Goal: Task Accomplishment & Management: Use online tool/utility

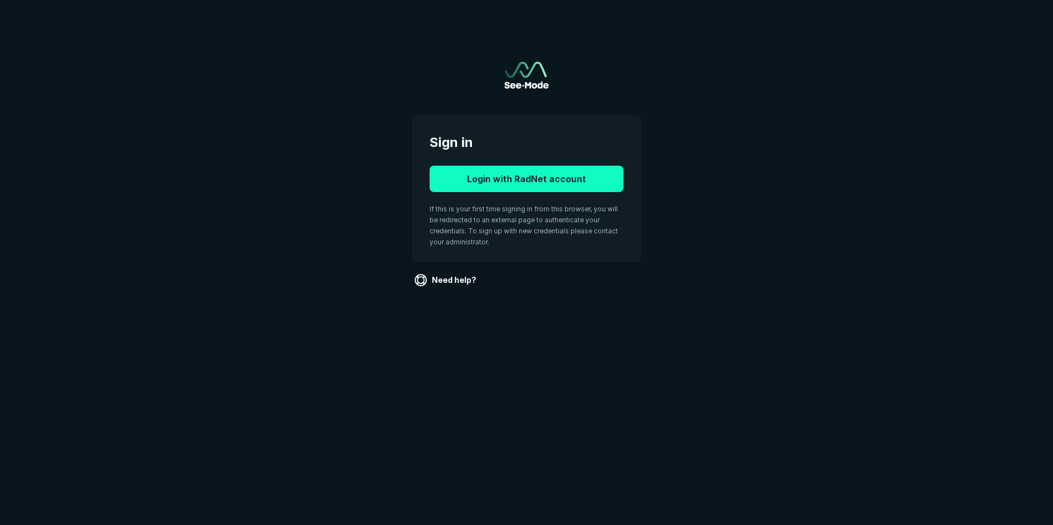
click at [518, 169] on button "Login with RadNet account" at bounding box center [527, 179] width 194 height 26
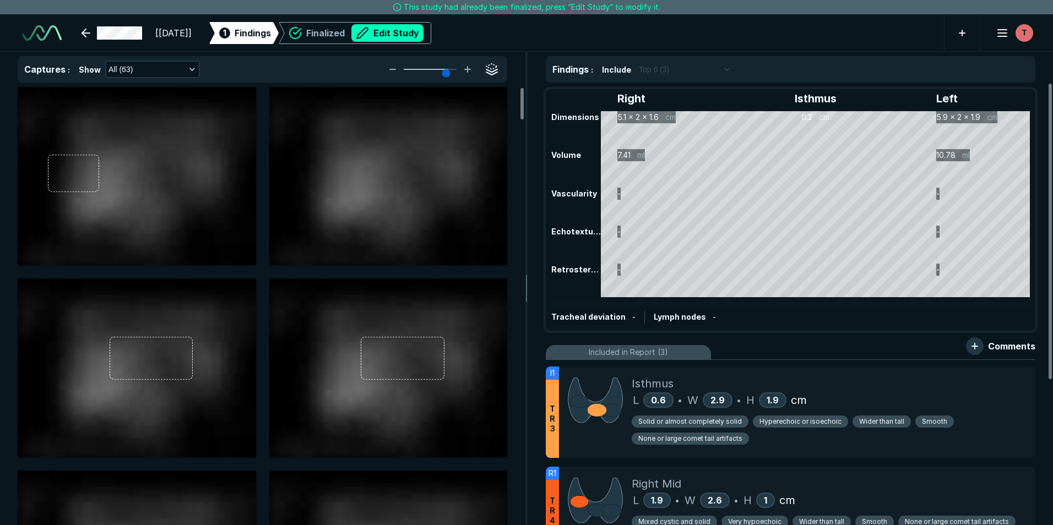
scroll to position [3523, 6154]
click at [729, 228] on div "Right Isthmus Left Dimensions 5.1 x 2 x 1.6 cm 0.2 cm 5.9 x 2 x 1.9 cm Volume 7…" at bounding box center [790, 210] width 487 height 240
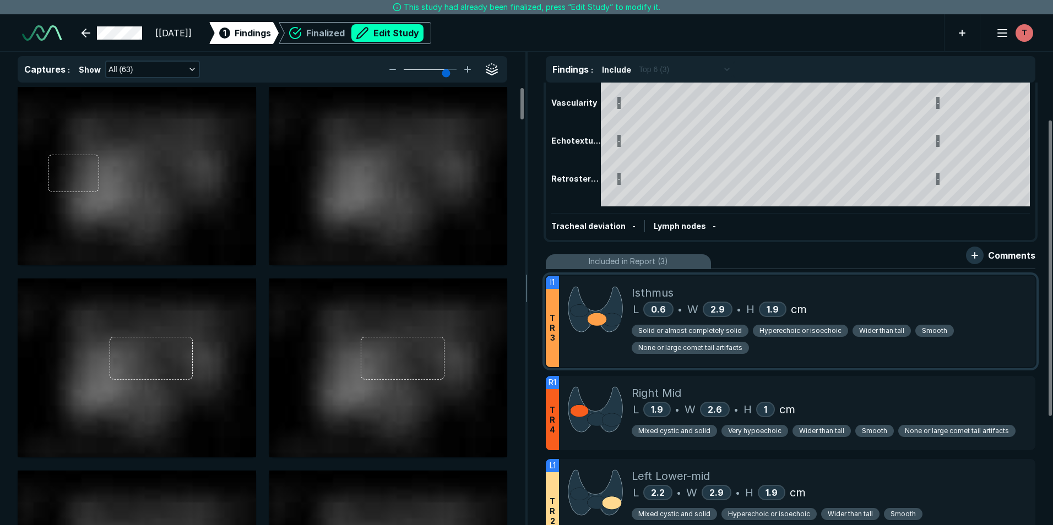
scroll to position [110, 0]
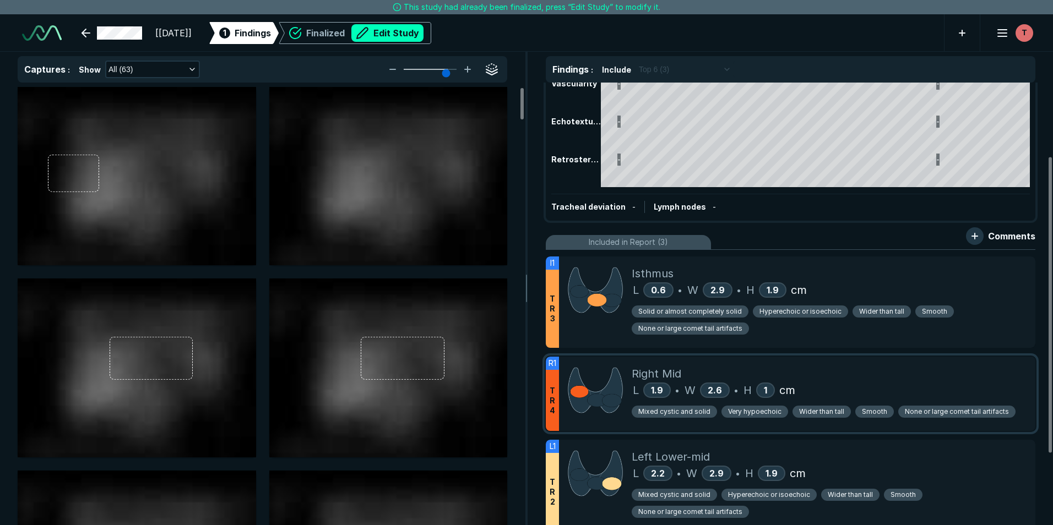
click at [832, 388] on div "L 1.9 • W 2.6 • H 1 cm" at bounding box center [829, 390] width 395 height 17
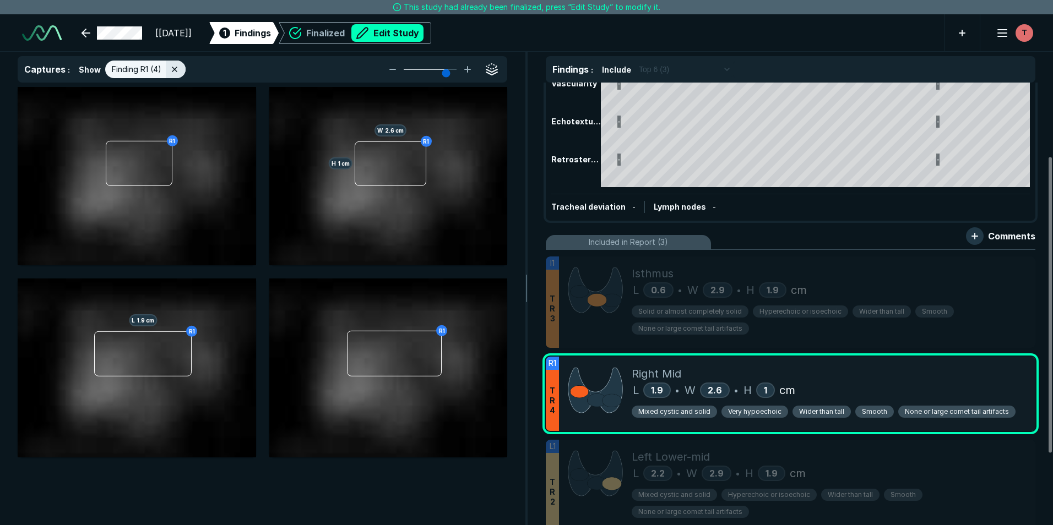
scroll to position [3268, 3601]
drag, startPoint x: 833, startPoint y: 372, endPoint x: 827, endPoint y: 379, distance: 10.2
click at [827, 379] on div "Right Mid" at bounding box center [829, 374] width 395 height 17
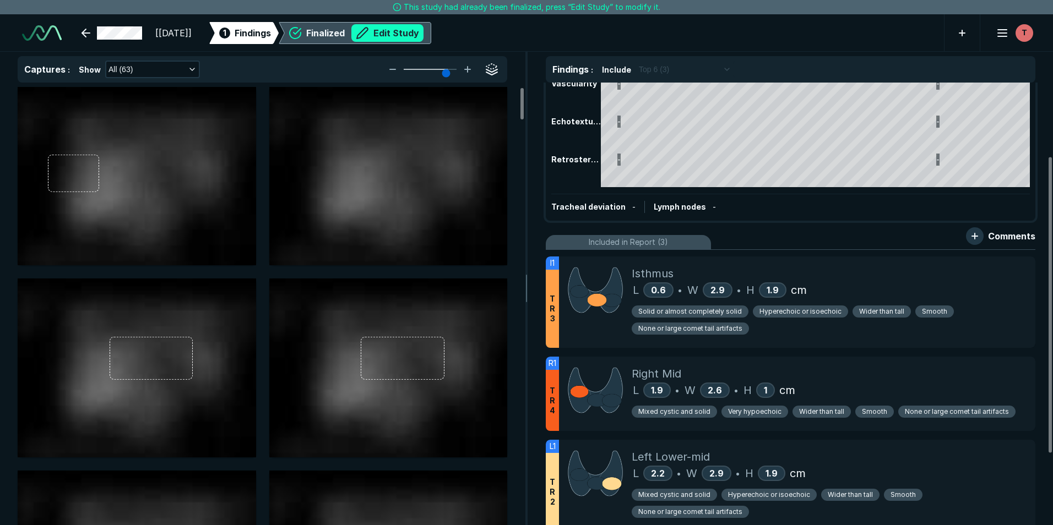
click at [424, 30] on button "Edit Study" at bounding box center [387, 33] width 72 height 18
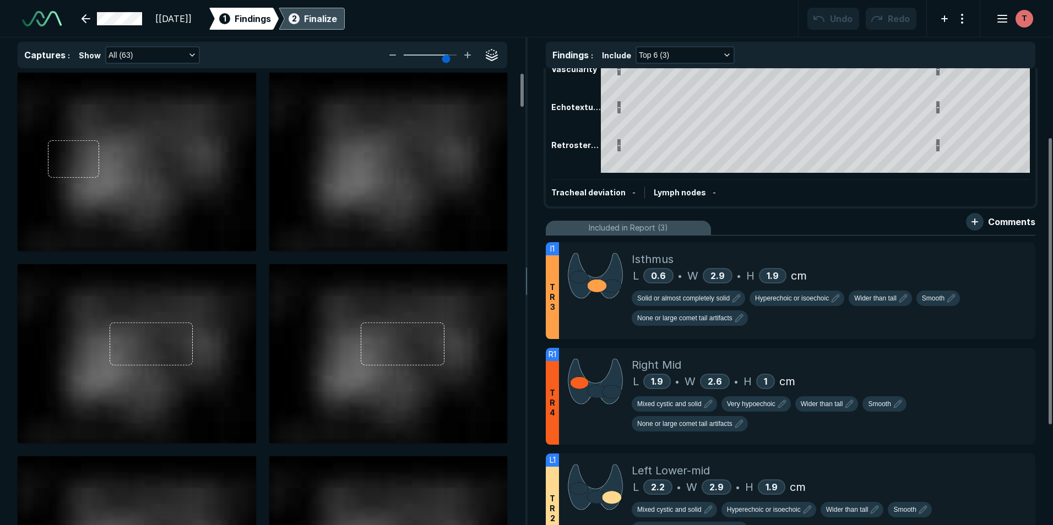
scroll to position [3588, 6154]
click at [1005, 360] on icon at bounding box center [1002, 358] width 13 height 13
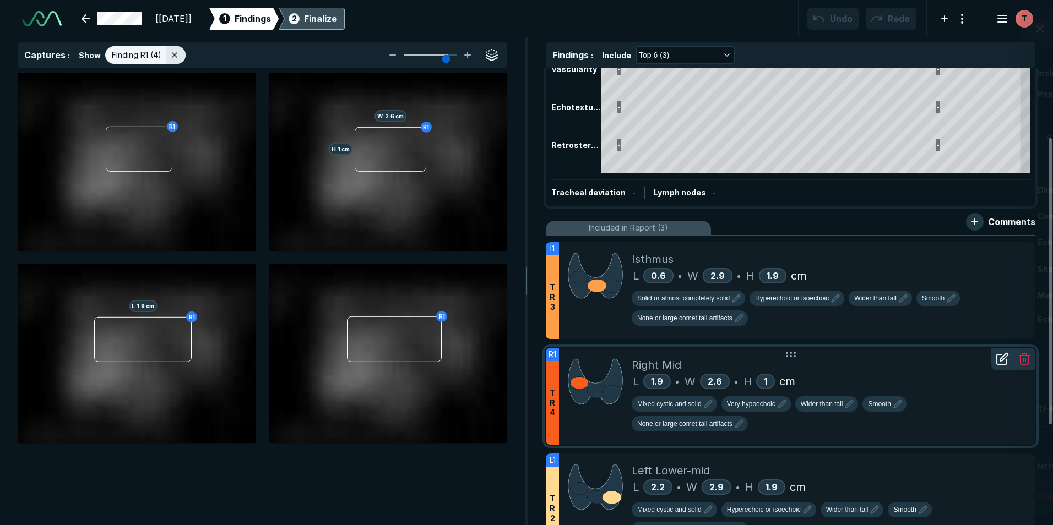
scroll to position [3332, 3601]
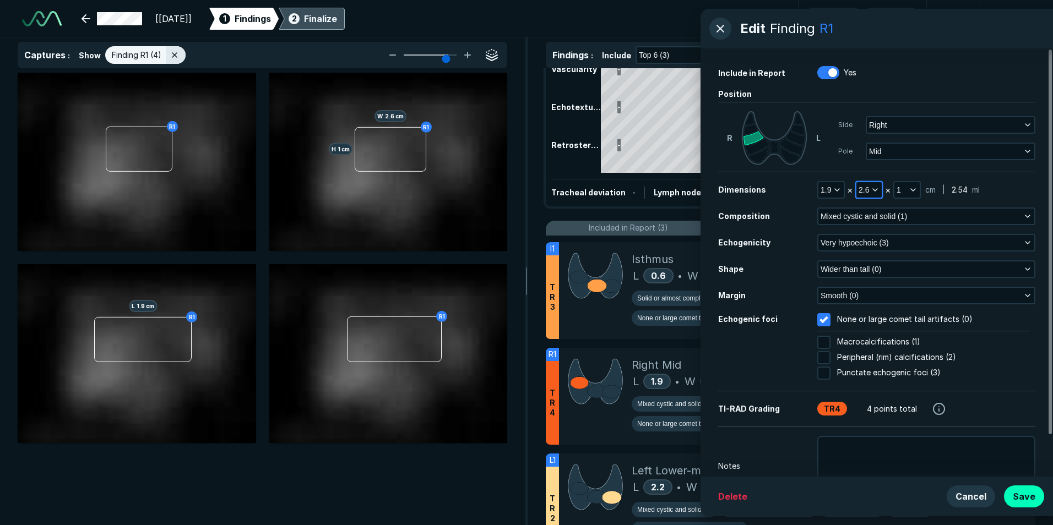
click at [867, 192] on span "2.6" at bounding box center [864, 190] width 10 height 12
click at [886, 282] on input "text" at bounding box center [883, 280] width 43 height 15
type input "1.9"
click at [883, 307] on button "Done" at bounding box center [883, 305] width 45 height 18
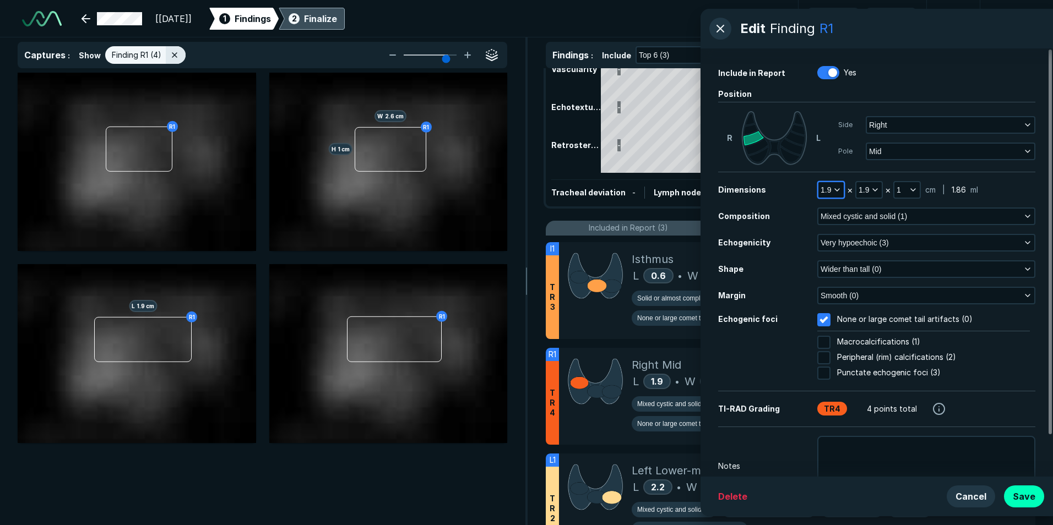
click at [831, 191] on span "1.9" at bounding box center [826, 190] width 10 height 12
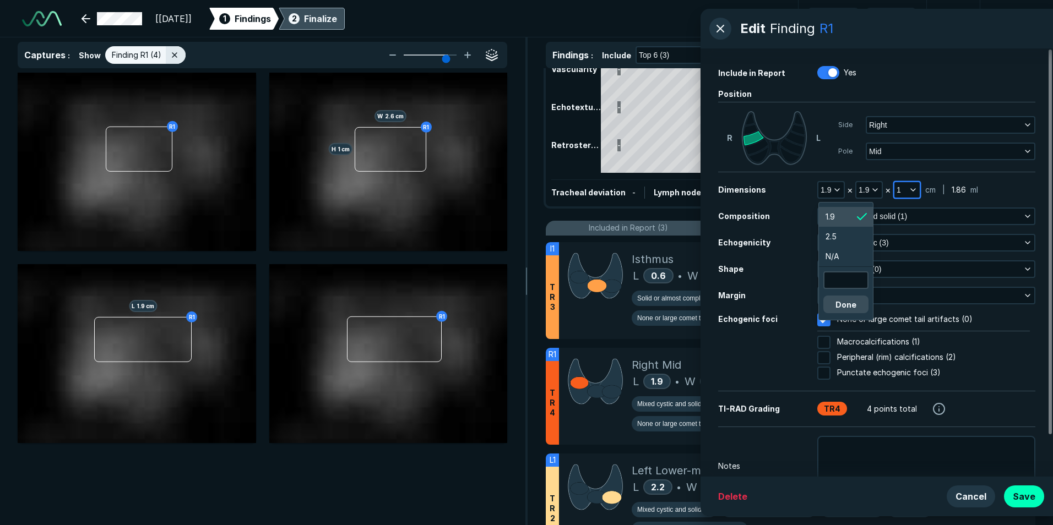
click at [903, 189] on button "1" at bounding box center [906, 189] width 25 height 15
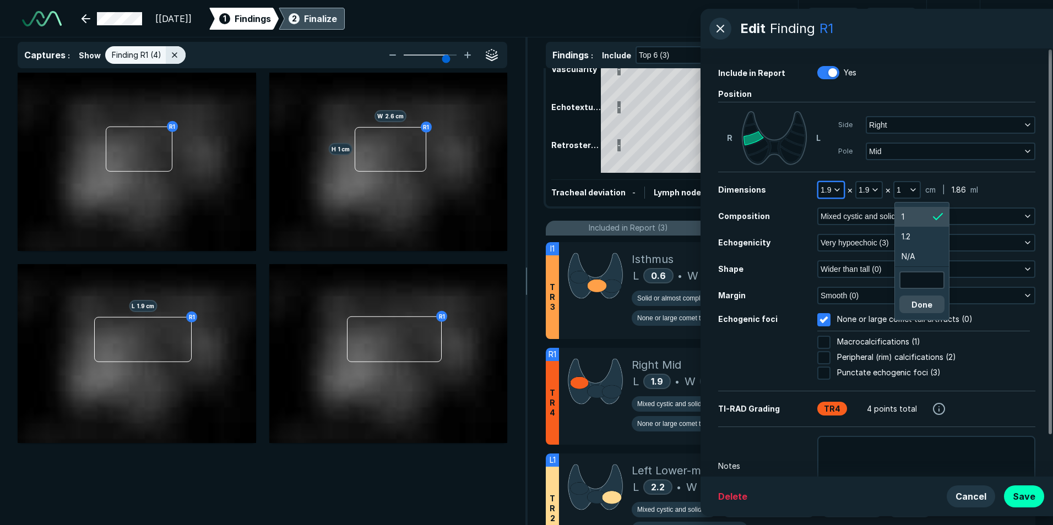
click at [828, 192] on span "1.9" at bounding box center [826, 190] width 10 height 12
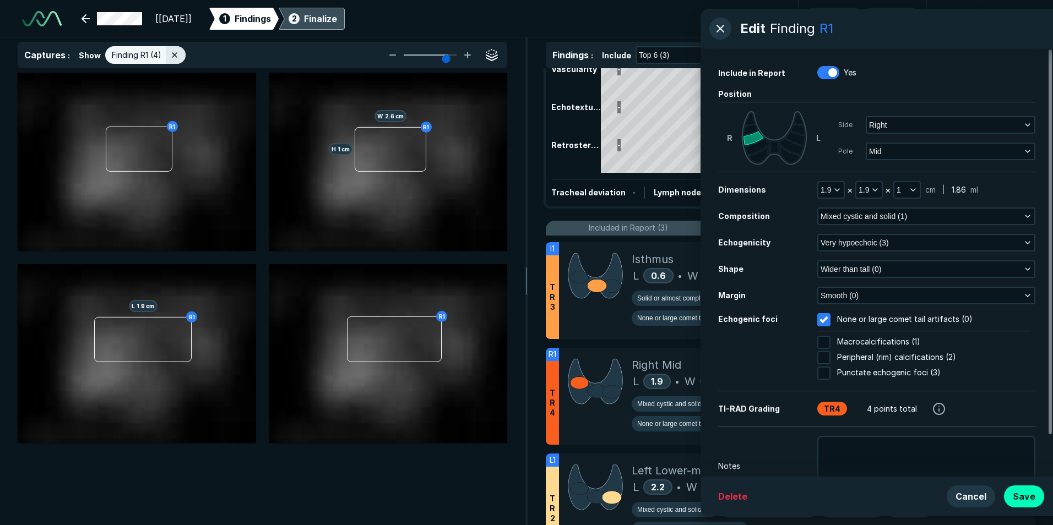
click at [48, 260] on div "R1 R1 H 1 cm W 2.6 cm R1 L 1.9 cm R1" at bounding box center [263, 258] width 490 height 371
click at [828, 188] on span "1.9" at bounding box center [826, 190] width 10 height 12
click at [836, 280] on input "text" at bounding box center [845, 280] width 43 height 15
type input "2.6"
click at [847, 299] on button "Done" at bounding box center [845, 305] width 45 height 18
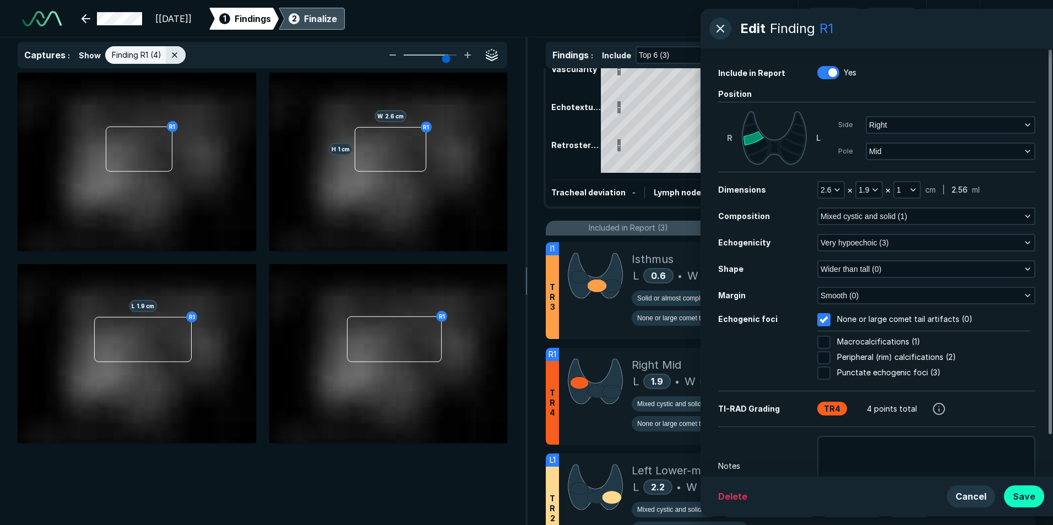
click at [1028, 498] on button "Save" at bounding box center [1024, 497] width 40 height 22
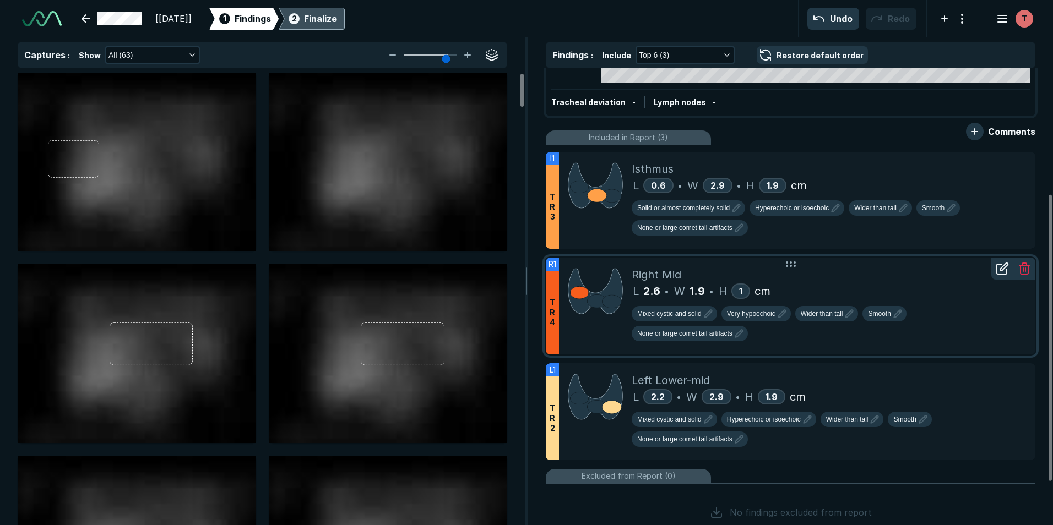
scroll to position [220, 0]
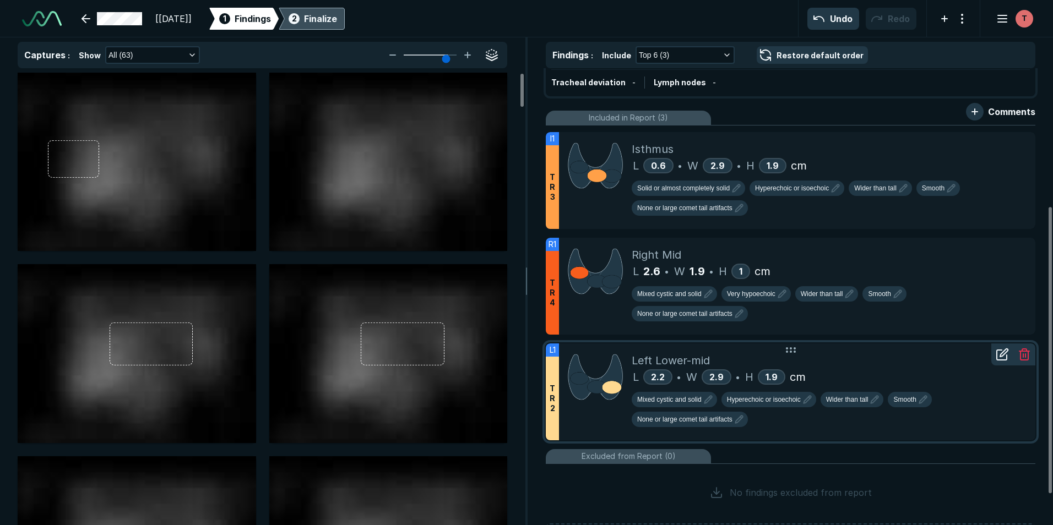
click at [1002, 359] on icon at bounding box center [1002, 354] width 13 height 13
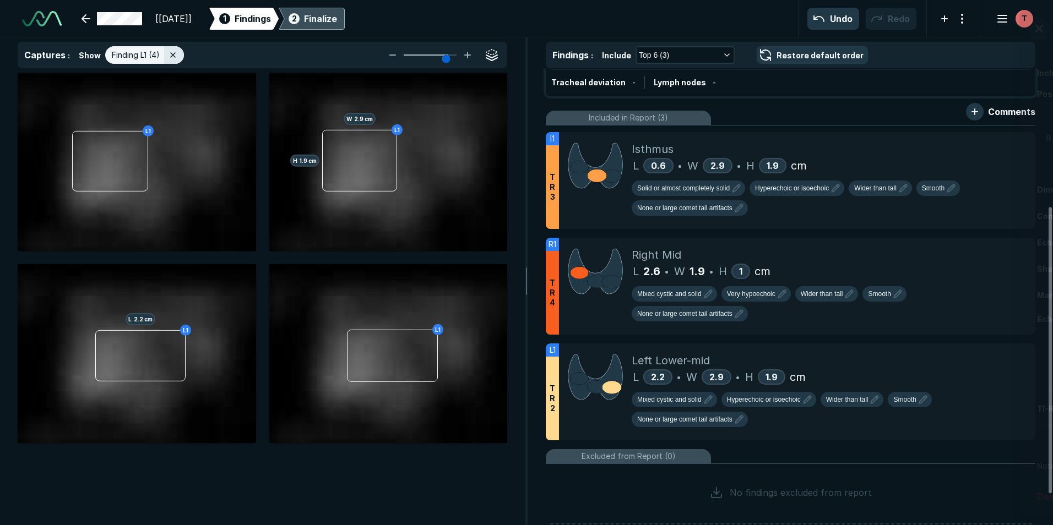
scroll to position [3332, 3601]
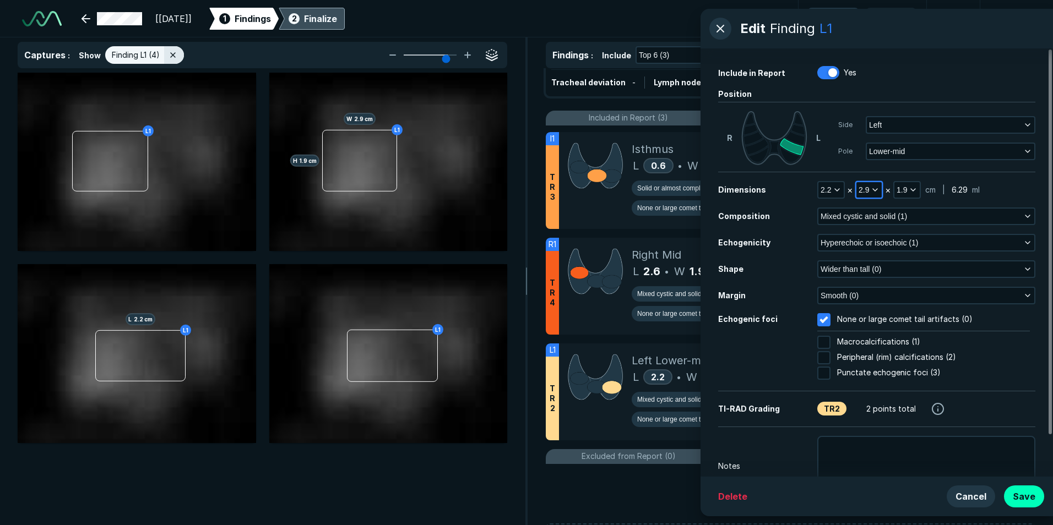
click at [869, 187] on span "2.9" at bounding box center [864, 190] width 10 height 12
click at [889, 278] on input "text" at bounding box center [883, 280] width 43 height 15
type input "2.2"
click at [875, 301] on button "Done" at bounding box center [883, 305] width 45 height 18
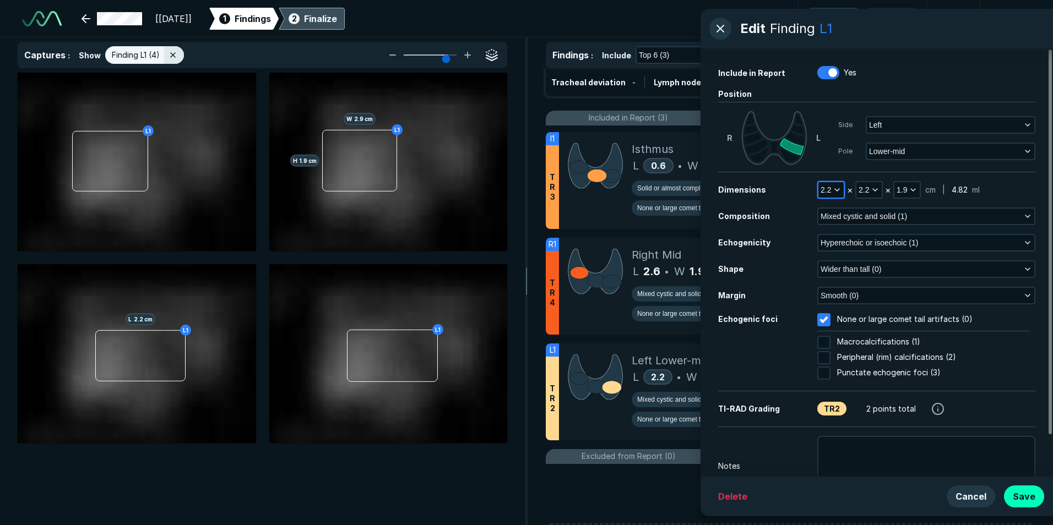
click at [833, 191] on icon "button" at bounding box center [837, 190] width 9 height 9
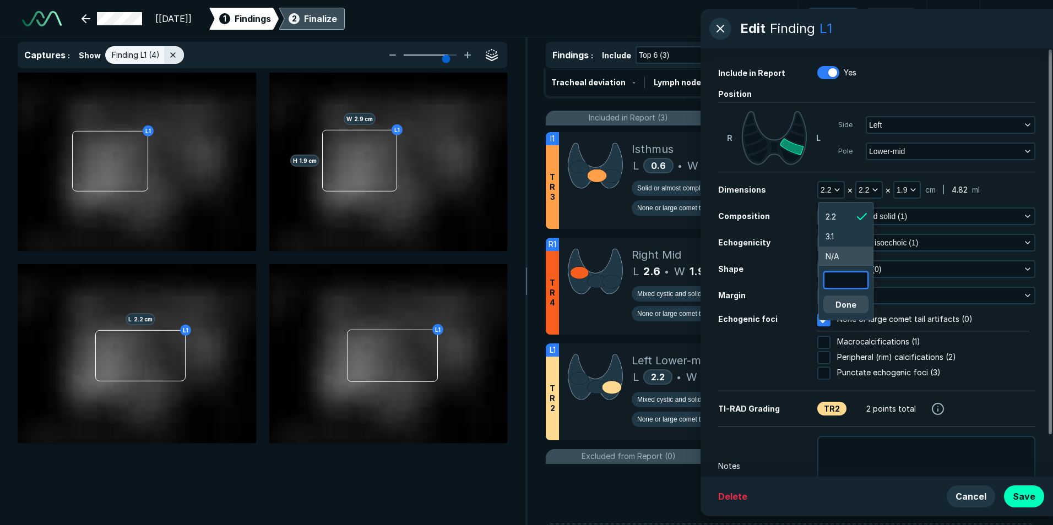
click at [849, 282] on input "text" at bounding box center [845, 280] width 43 height 15
type input "2.9"
click at [827, 301] on button "Done" at bounding box center [845, 305] width 45 height 18
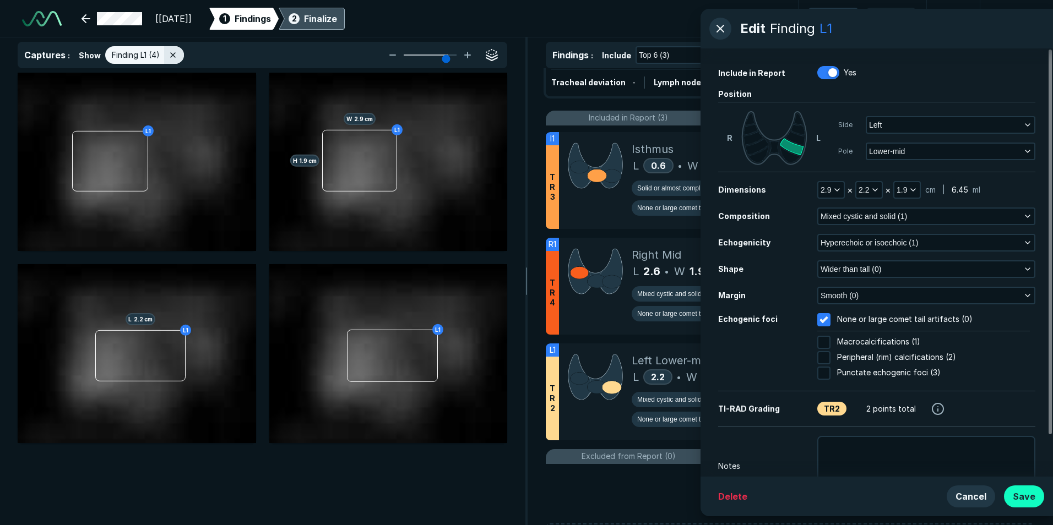
click at [1041, 497] on button "Save" at bounding box center [1024, 497] width 40 height 22
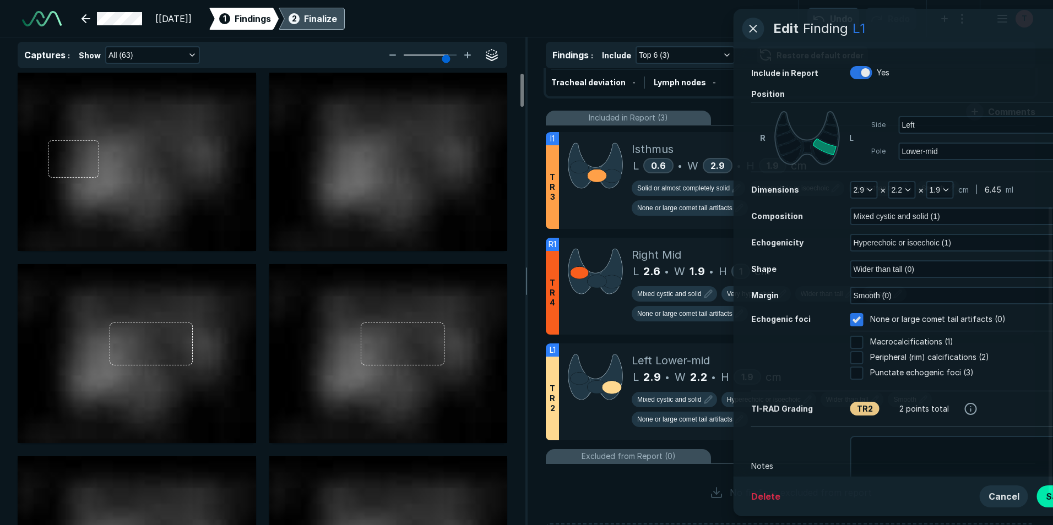
scroll to position [3332, 3601]
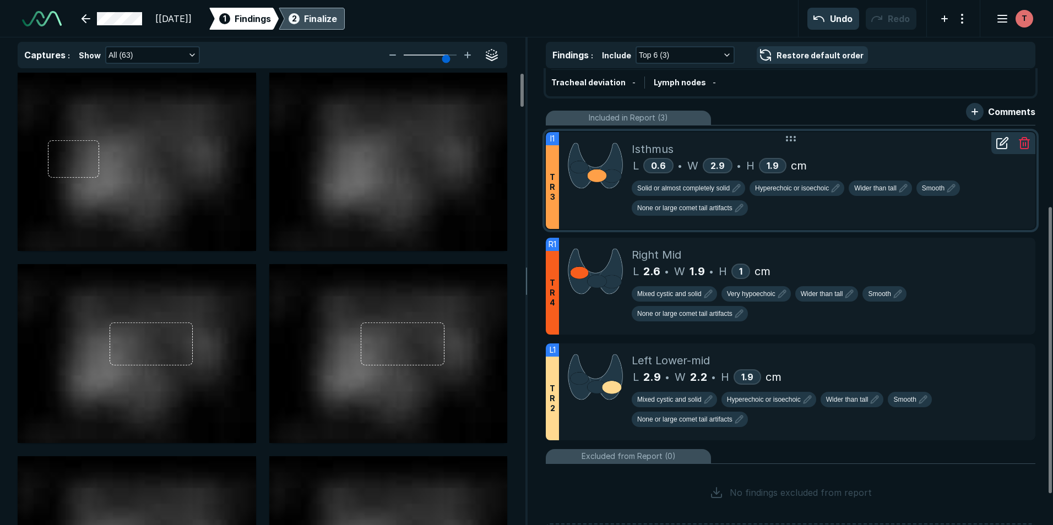
click at [1003, 148] on icon at bounding box center [1002, 143] width 13 height 13
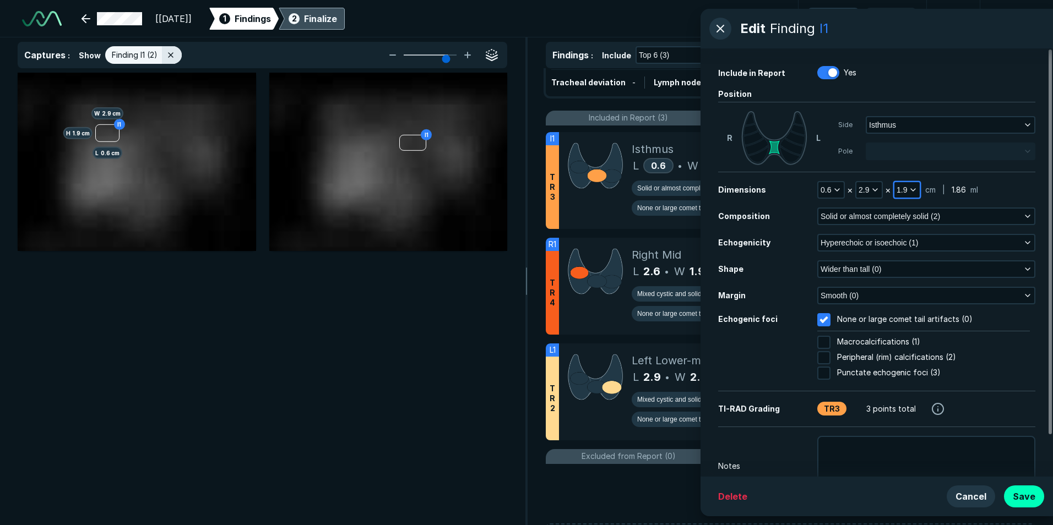
click at [909, 189] on icon "button" at bounding box center [913, 190] width 9 height 9
click at [911, 258] on input "text" at bounding box center [921, 260] width 43 height 15
type input "0.4"
click at [931, 287] on button "Done" at bounding box center [921, 285] width 45 height 18
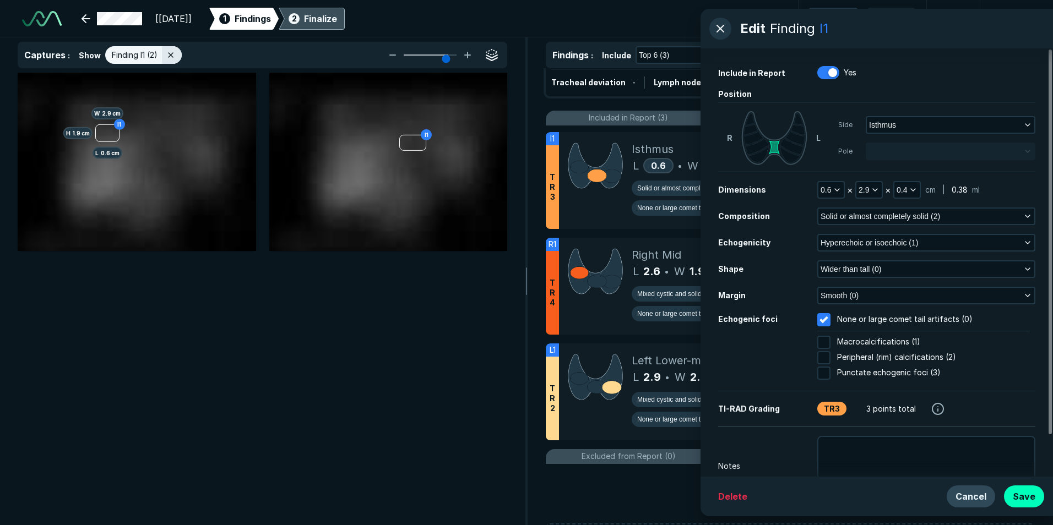
click at [967, 502] on button "Cancel" at bounding box center [971, 497] width 48 height 22
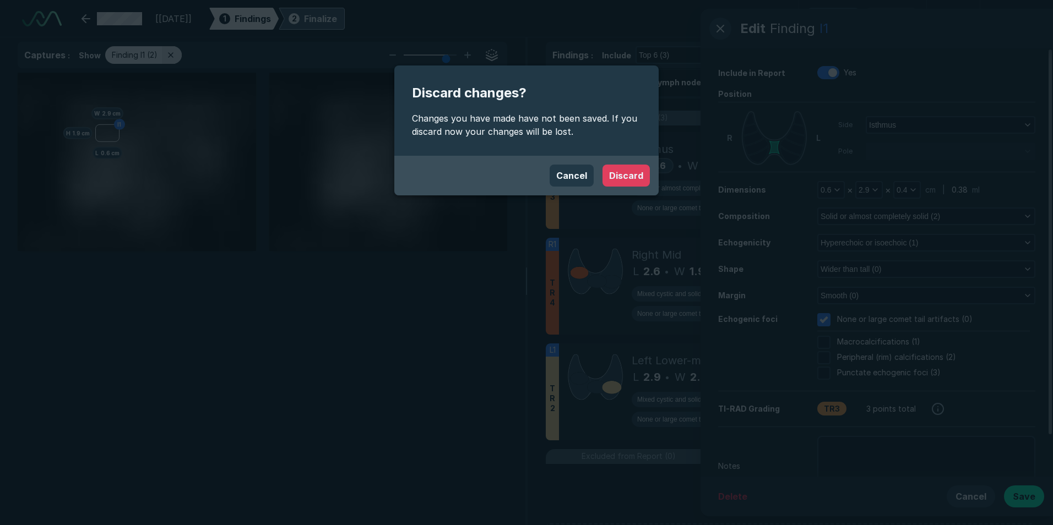
click at [625, 175] on button "Discard" at bounding box center [626, 176] width 47 height 22
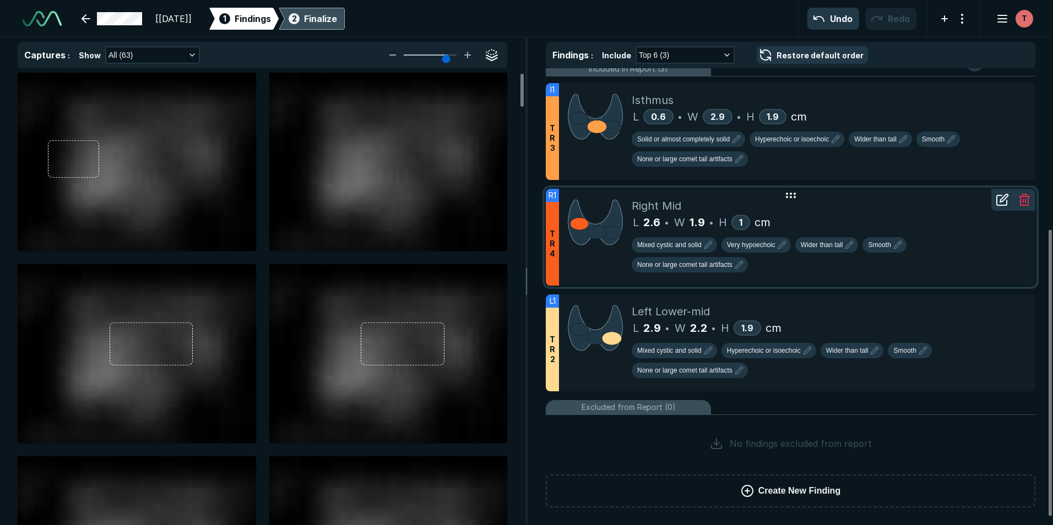
scroll to position [214, 0]
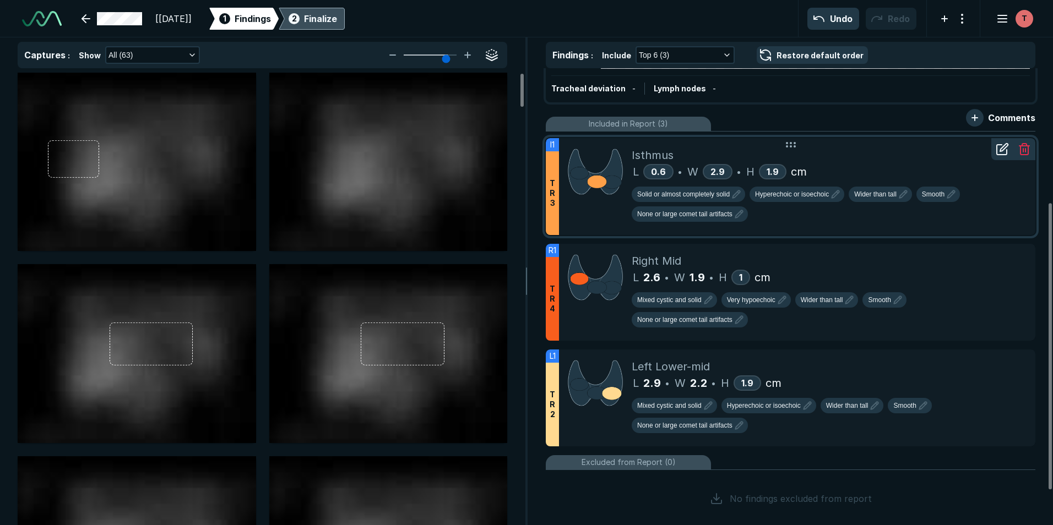
click at [1001, 150] on icon at bounding box center [1004, 148] width 8 height 8
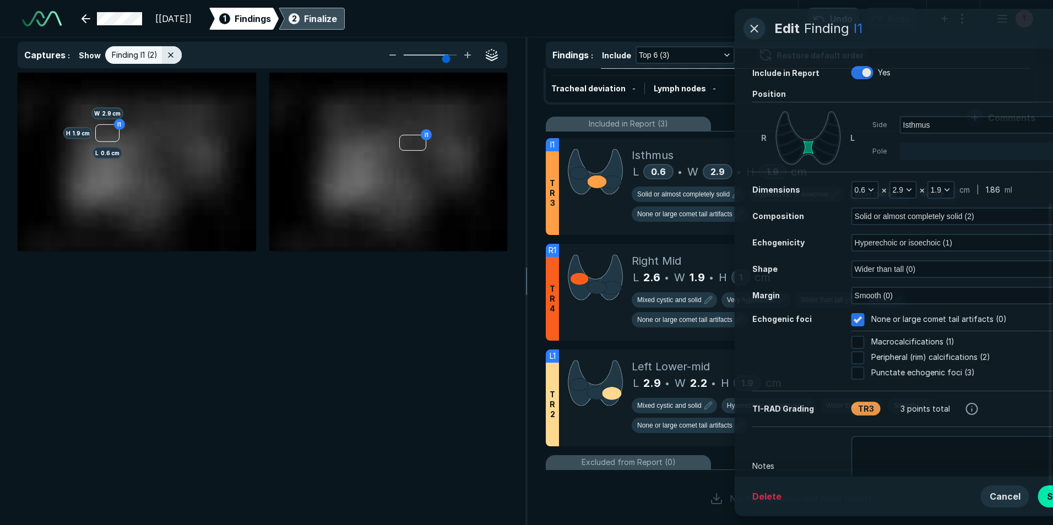
scroll to position [3332, 3601]
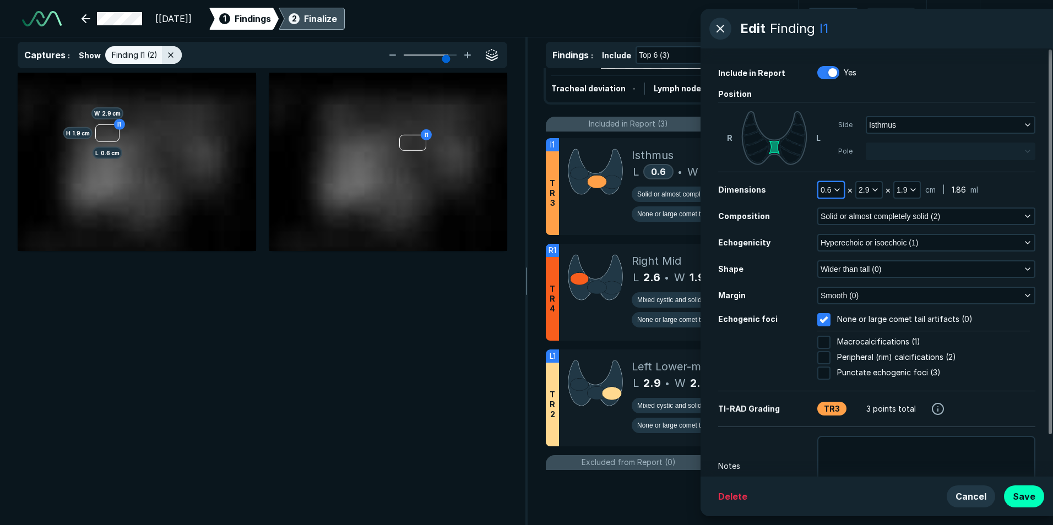
click at [825, 188] on span "0.6" at bounding box center [826, 190] width 10 height 12
click at [842, 254] on input "text" at bounding box center [845, 260] width 43 height 15
type input "0.7"
click at [860, 282] on button "Done" at bounding box center [845, 285] width 45 height 18
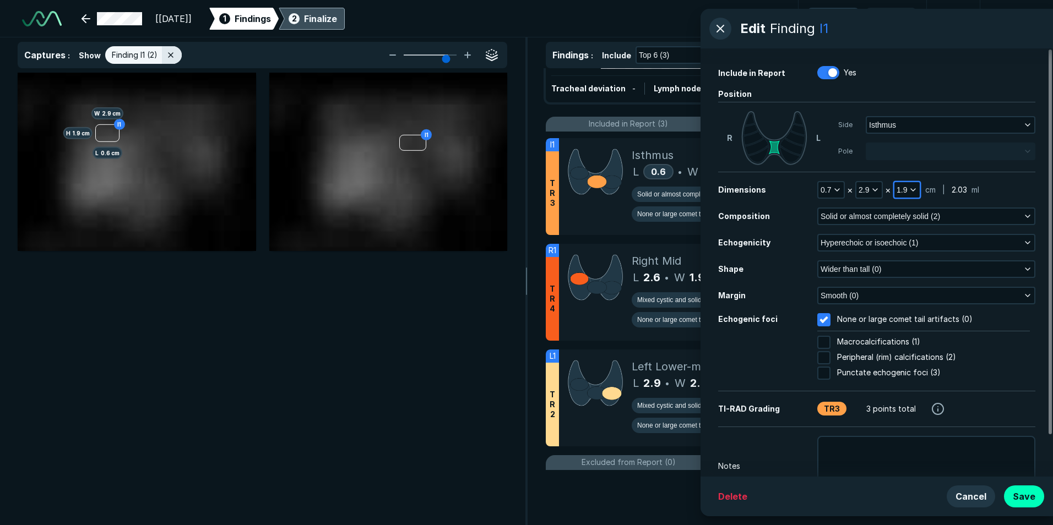
click at [905, 186] on span "1.9" at bounding box center [902, 190] width 10 height 12
click at [928, 256] on input "text" at bounding box center [921, 260] width 43 height 15
type input "0.4"
click at [934, 280] on button "Done" at bounding box center [921, 285] width 45 height 18
click at [864, 187] on span "2.9" at bounding box center [864, 190] width 10 height 12
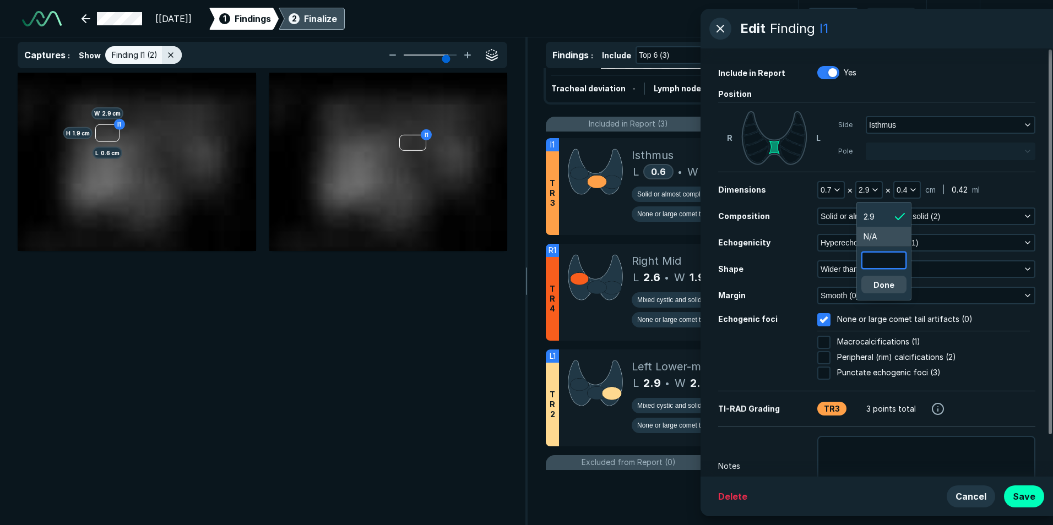
click at [896, 265] on input "text" at bounding box center [883, 260] width 43 height 15
type input "0.6"
click at [895, 287] on button "Done" at bounding box center [883, 285] width 45 height 18
click at [1028, 498] on button "Save" at bounding box center [1024, 497] width 40 height 22
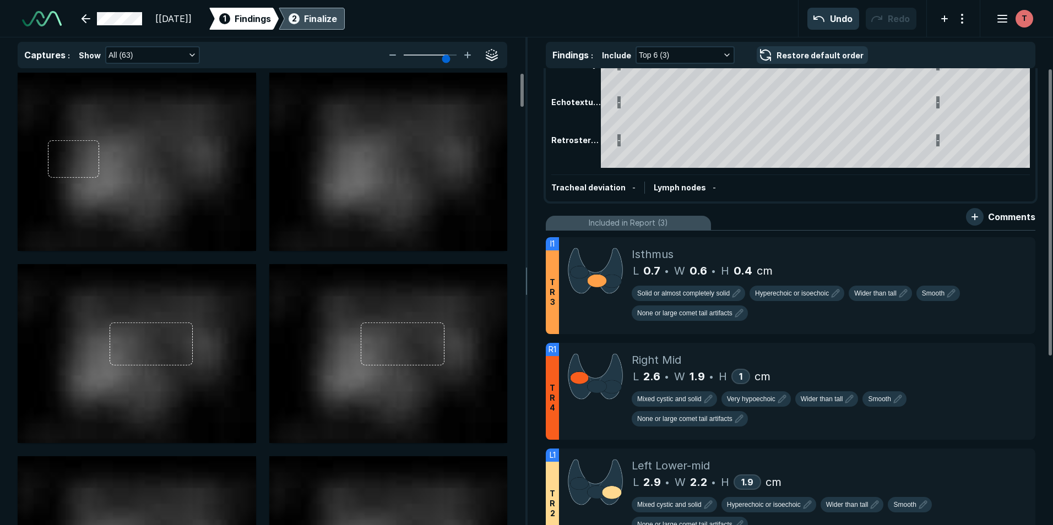
scroll to position [0, 0]
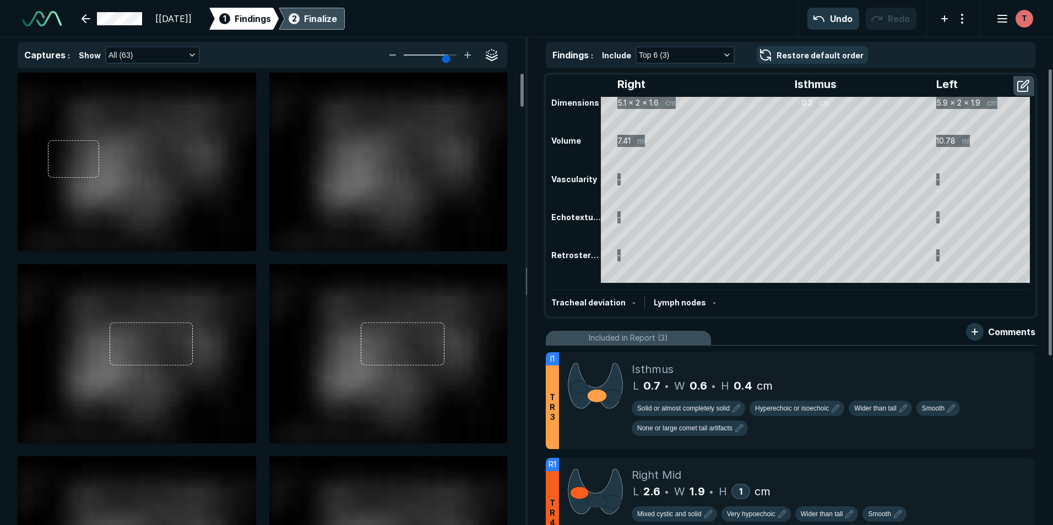
click at [337, 12] on div "Finalize" at bounding box center [320, 18] width 33 height 13
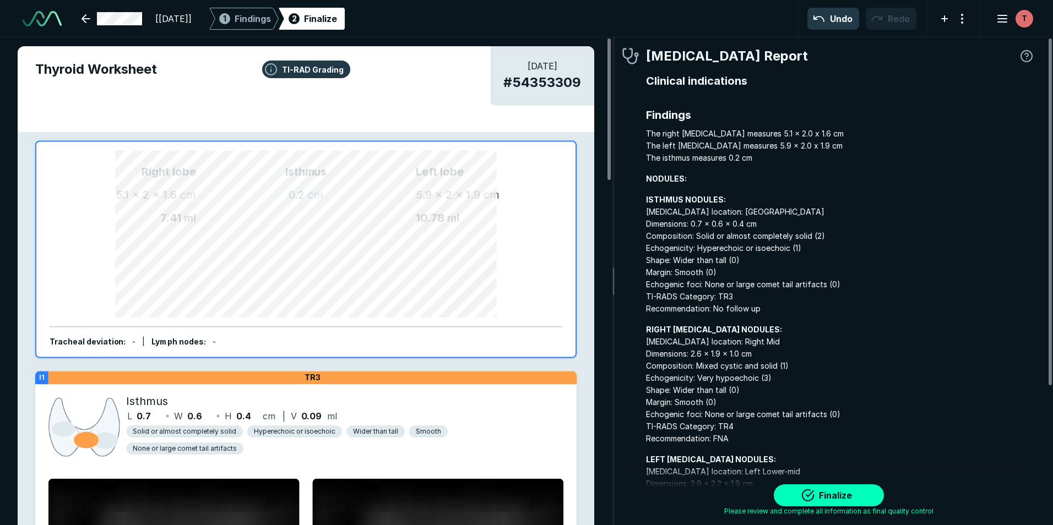
scroll to position [3548, 3259]
click at [837, 491] on button "Finalize" at bounding box center [829, 496] width 110 height 22
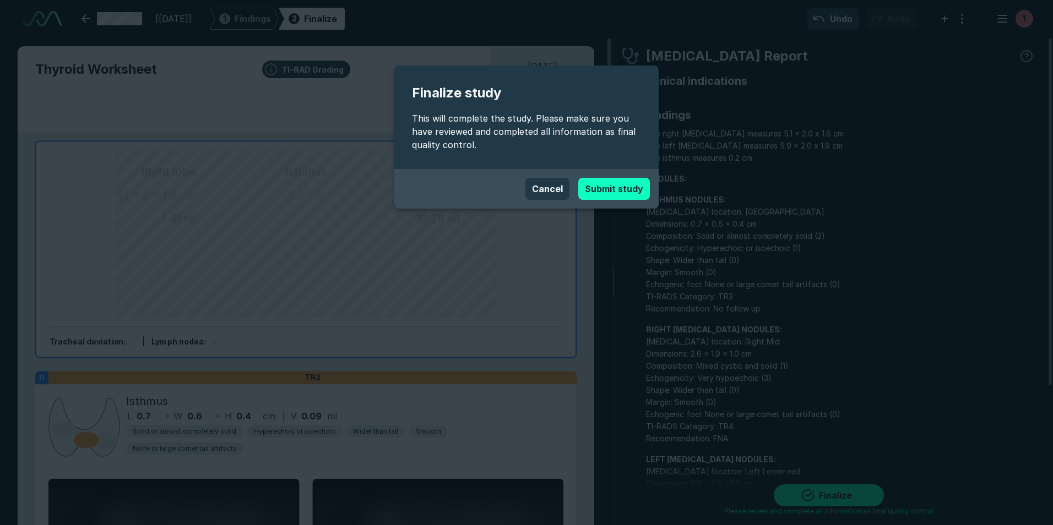
click at [624, 192] on button "Submit study" at bounding box center [614, 189] width 72 height 22
click at [539, 189] on button "Cancel" at bounding box center [547, 189] width 44 height 22
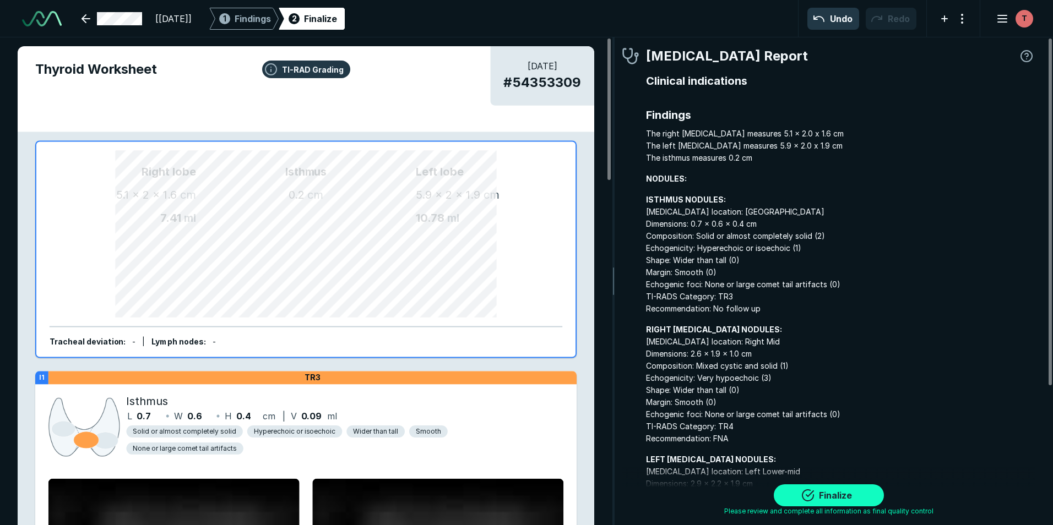
click at [847, 496] on button "Finalize" at bounding box center [829, 496] width 110 height 22
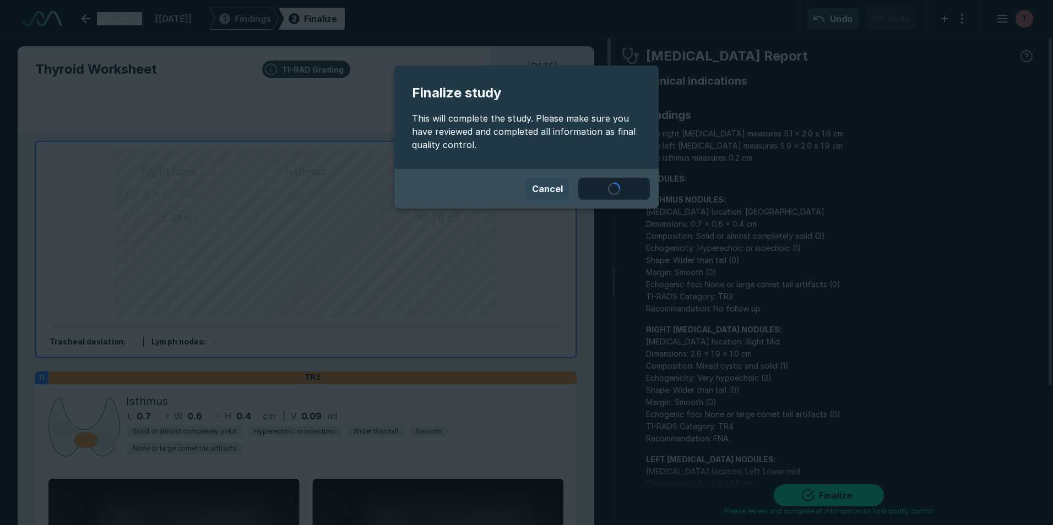
click at [549, 190] on button "Cancel" at bounding box center [547, 189] width 44 height 22
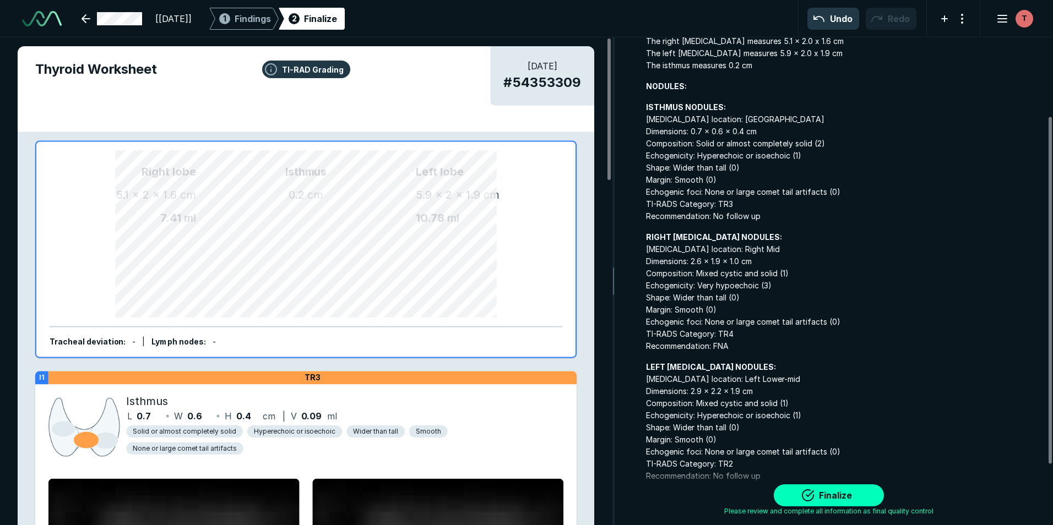
scroll to position [110, 0]
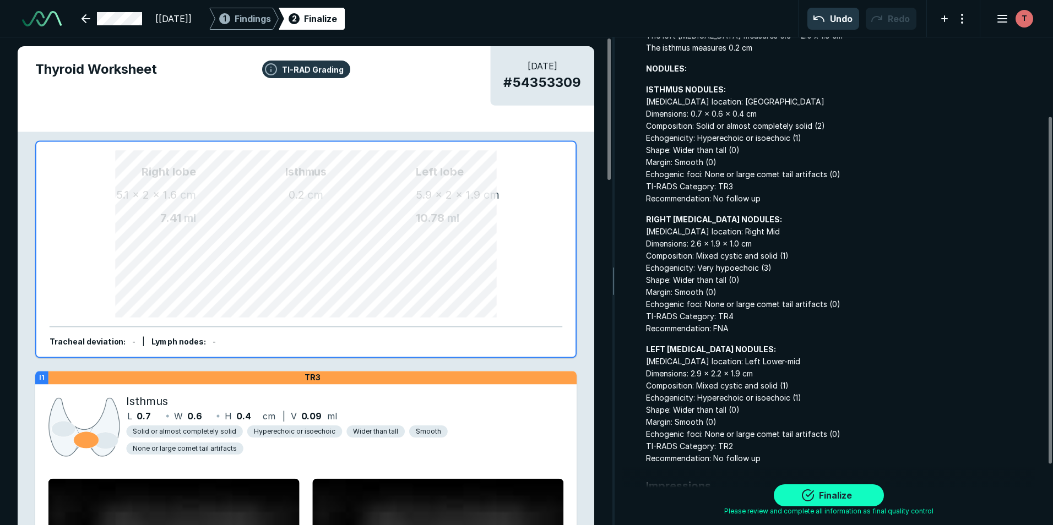
click at [839, 497] on button "Finalize" at bounding box center [829, 496] width 110 height 22
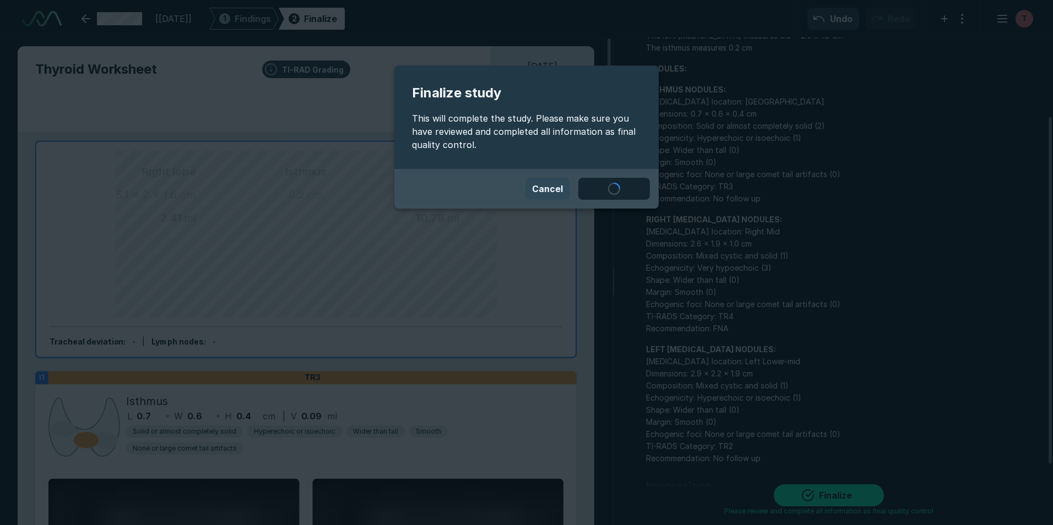
click at [558, 197] on button "Cancel" at bounding box center [547, 189] width 44 height 22
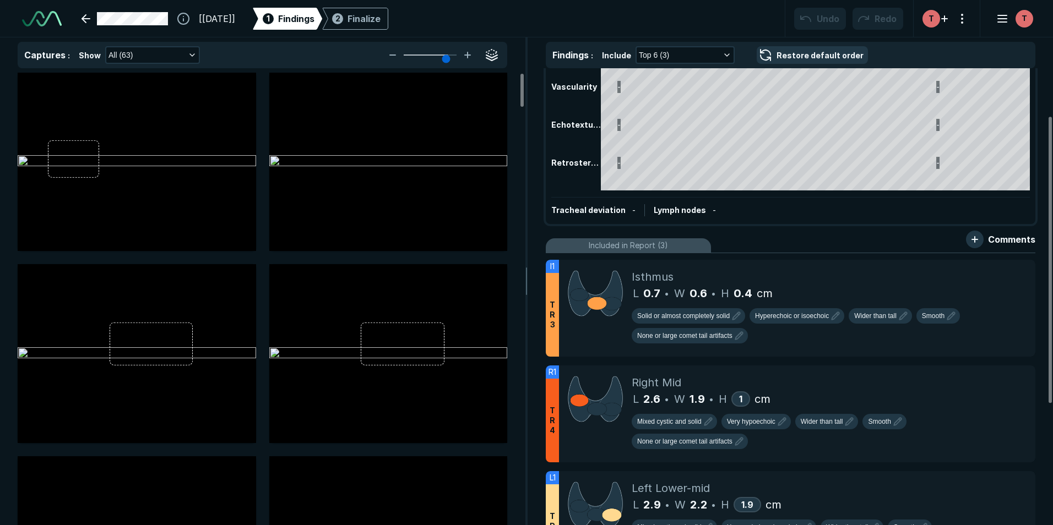
scroll to position [110, 0]
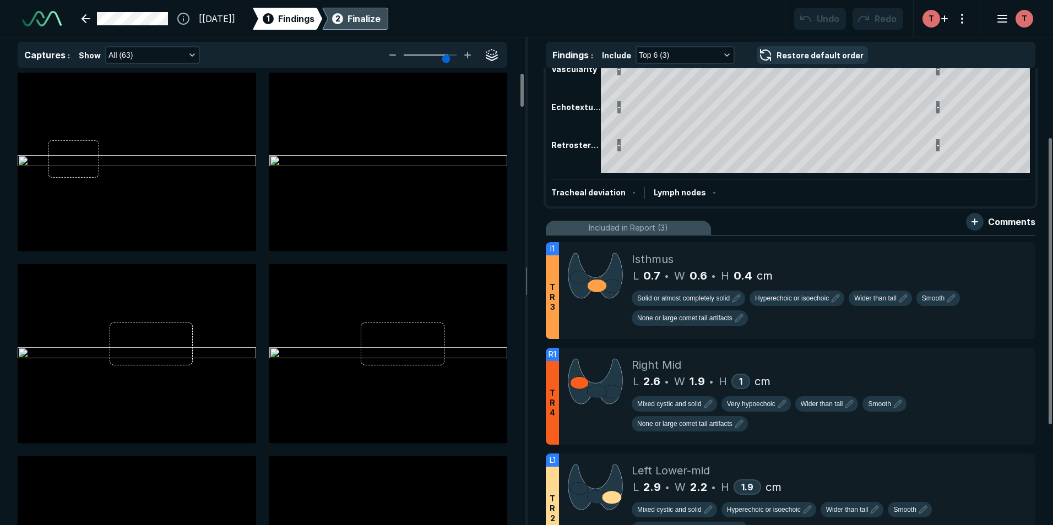
click at [381, 16] on div "Finalize" at bounding box center [364, 18] width 33 height 13
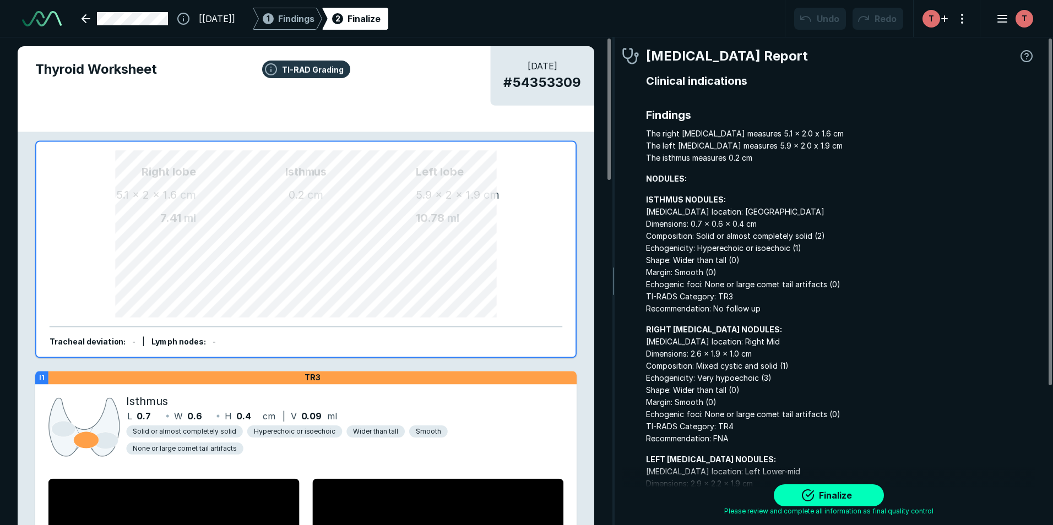
scroll to position [3548, 3259]
click at [839, 498] on button "Finalize" at bounding box center [829, 496] width 110 height 22
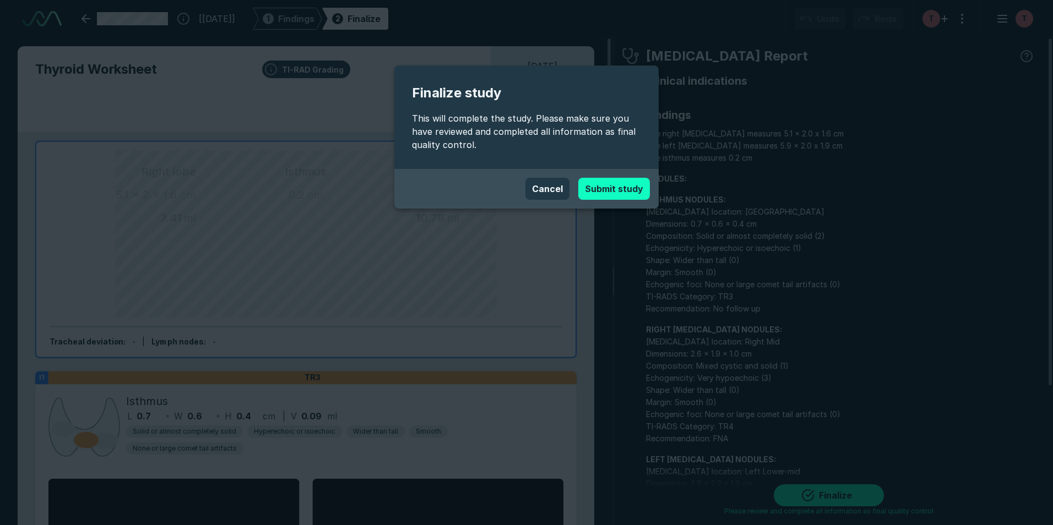
click at [614, 188] on button "Submit study" at bounding box center [614, 189] width 72 height 22
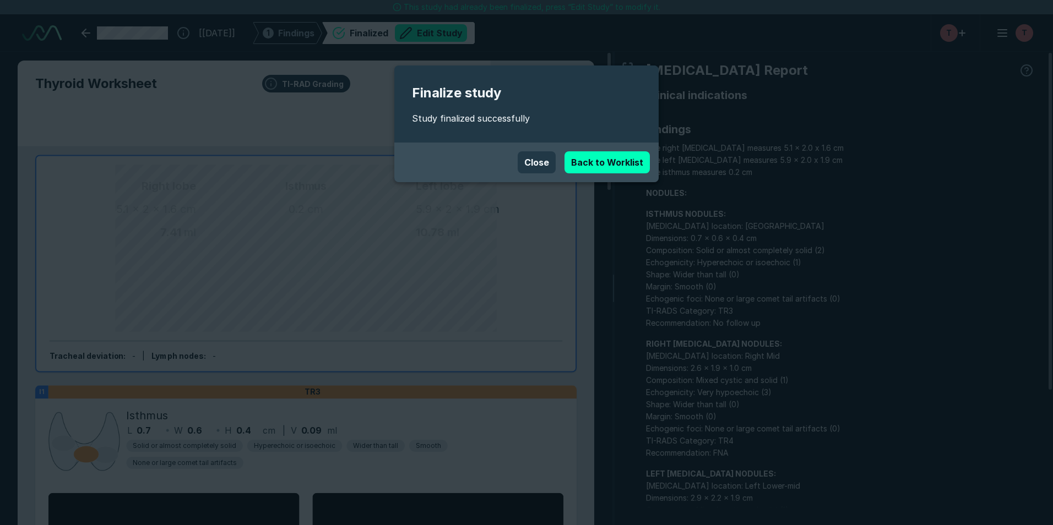
scroll to position [3523, 6154]
click at [617, 161] on link "Back to Worklist" at bounding box center [607, 162] width 85 height 22
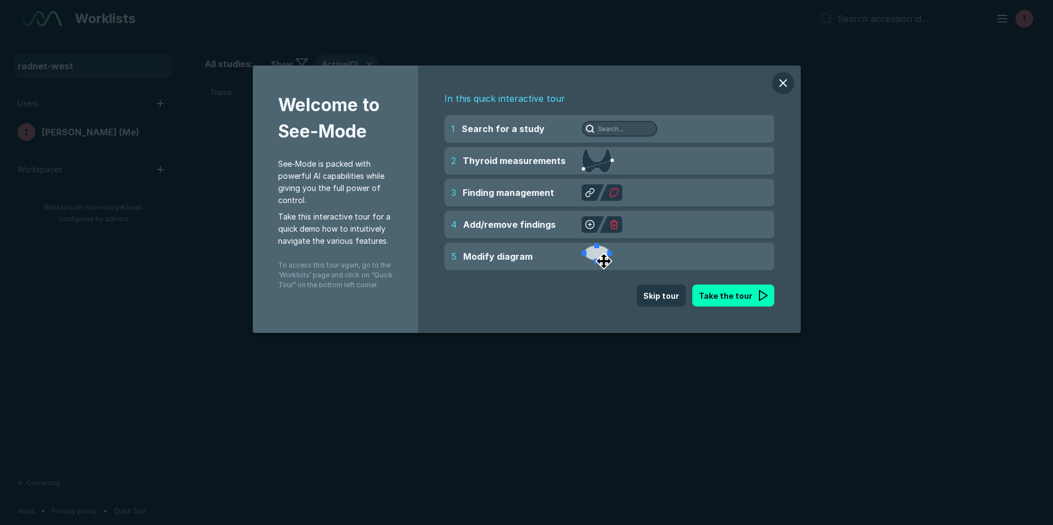
scroll to position [3411, 5135]
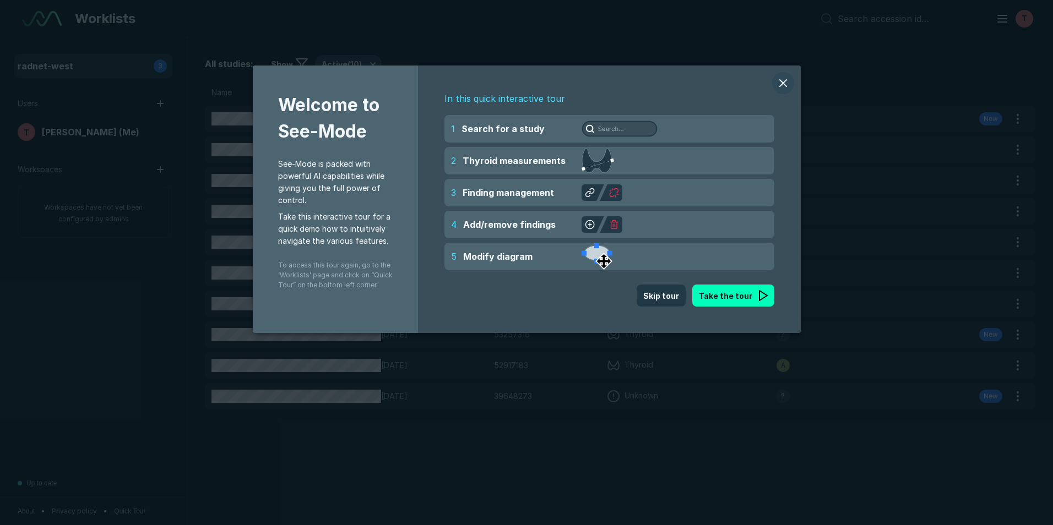
click at [785, 79] on button "modal" at bounding box center [783, 83] width 22 height 22
